Goal: Task Accomplishment & Management: Manage account settings

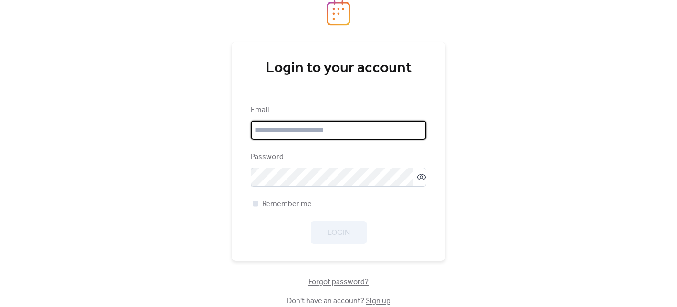
type input "**********"
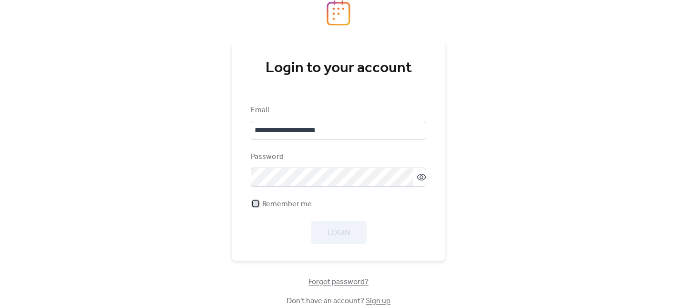
click at [255, 204] on div at bounding box center [256, 203] width 6 height 6
click at [335, 227] on span "Login" at bounding box center [339, 232] width 22 height 11
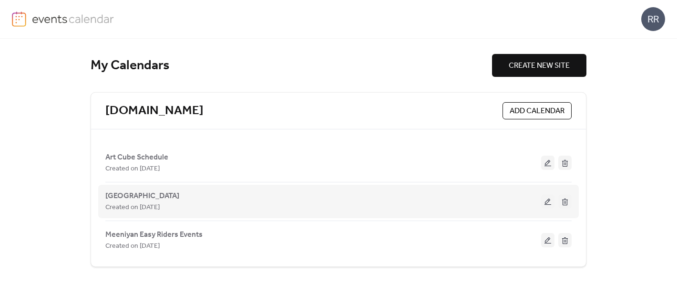
click at [547, 202] on button at bounding box center [547, 201] width 13 height 14
click at [221, 203] on div "Created on [DATE]" at bounding box center [323, 206] width 436 height 11
click at [548, 201] on button at bounding box center [547, 201] width 13 height 14
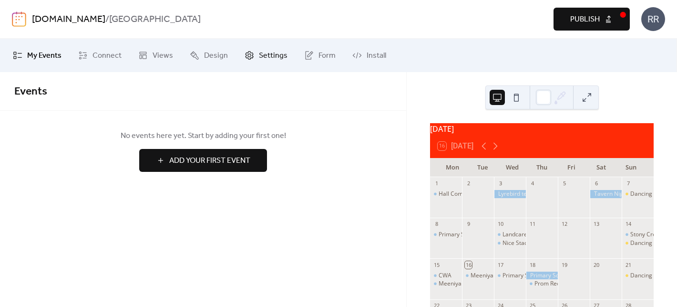
click at [263, 58] on span "Settings" at bounding box center [273, 55] width 29 height 11
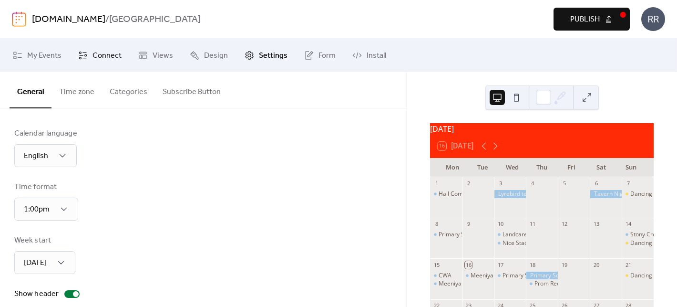
click at [102, 54] on span "Connect" at bounding box center [107, 55] width 29 height 11
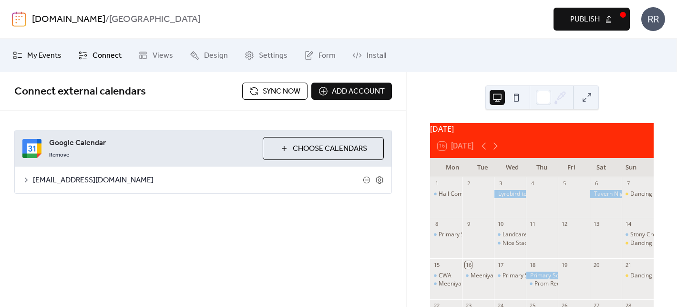
click at [48, 55] on span "My Events" at bounding box center [44, 55] width 34 height 11
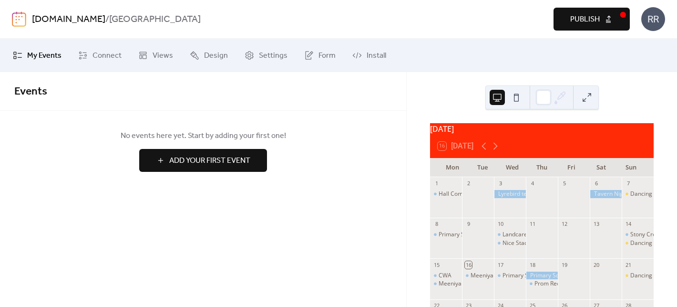
click at [48, 55] on span "My Events" at bounding box center [44, 55] width 34 height 11
click at [63, 21] on link "[DOMAIN_NAME]" at bounding box center [68, 19] width 73 height 18
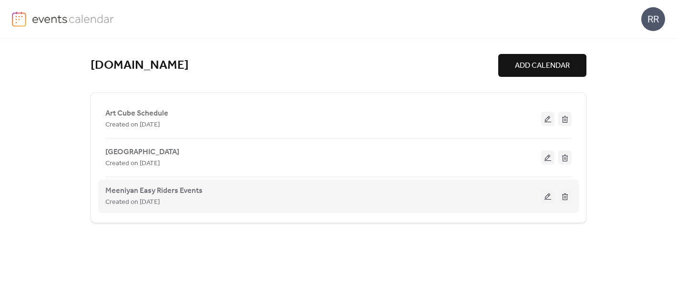
click at [548, 197] on button at bounding box center [547, 196] width 13 height 14
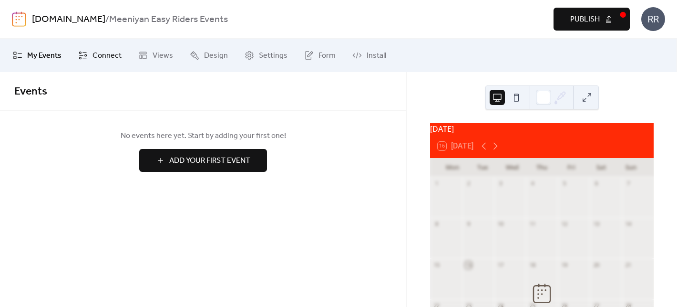
click at [106, 55] on span "Connect" at bounding box center [107, 55] width 29 height 11
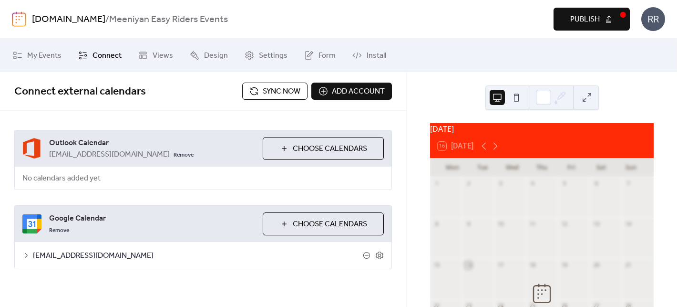
scroll to position [0, 0]
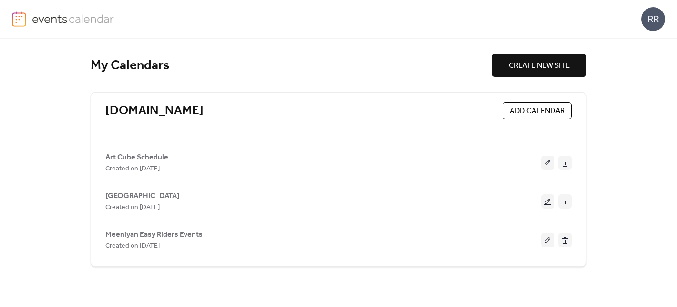
click at [659, 20] on div "RR" at bounding box center [653, 19] width 24 height 24
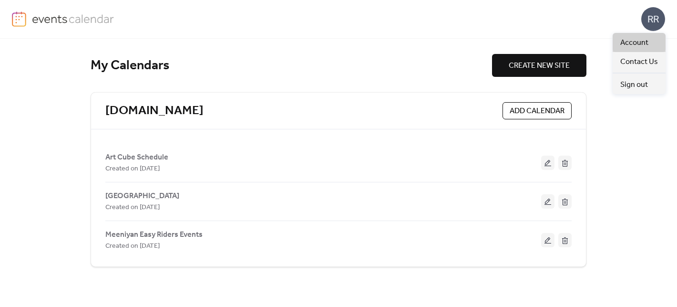
click at [649, 42] on link "Account" at bounding box center [639, 42] width 53 height 19
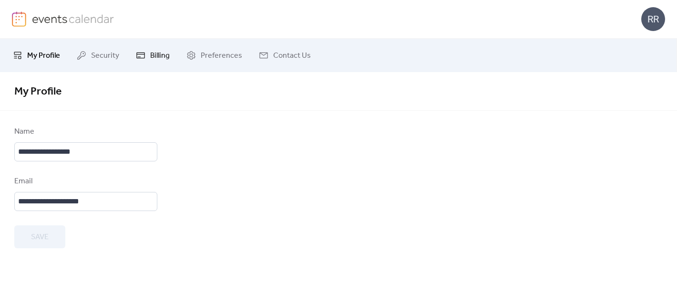
click at [148, 55] on link "Billing" at bounding box center [153, 55] width 48 height 26
